Goal: Transaction & Acquisition: Purchase product/service

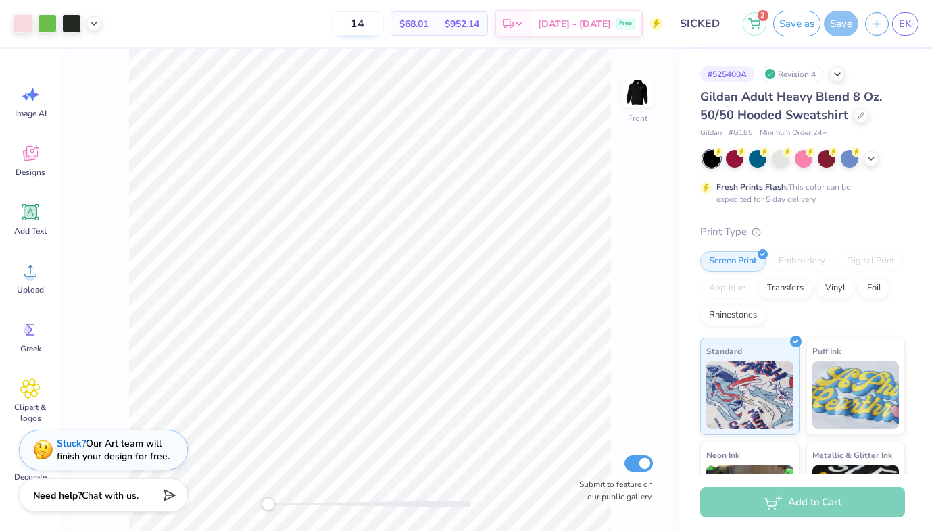
click at [384, 22] on input "14" at bounding box center [357, 23] width 53 height 24
type input "12"
click at [89, 26] on icon at bounding box center [94, 22] width 11 height 11
click at [66, 18] on div at bounding box center [71, 22] width 19 height 19
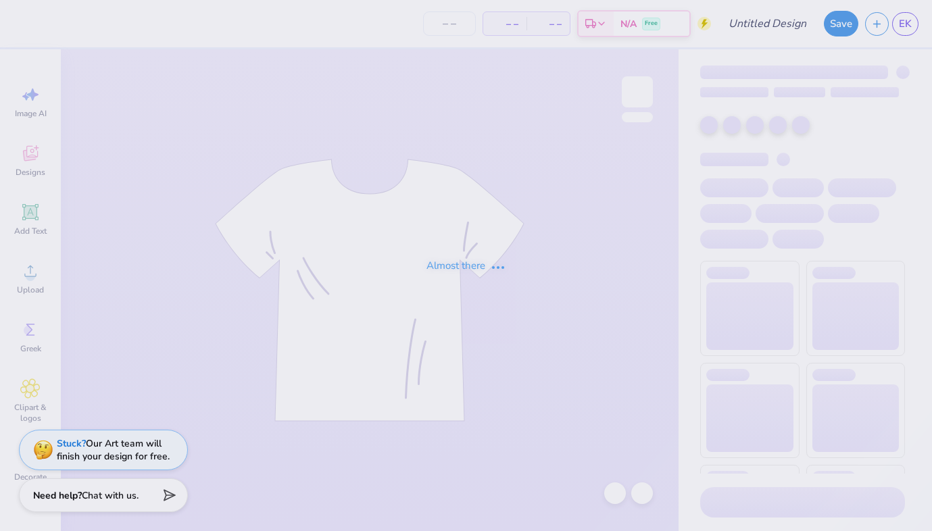
type input "SICKED"
type input "13"
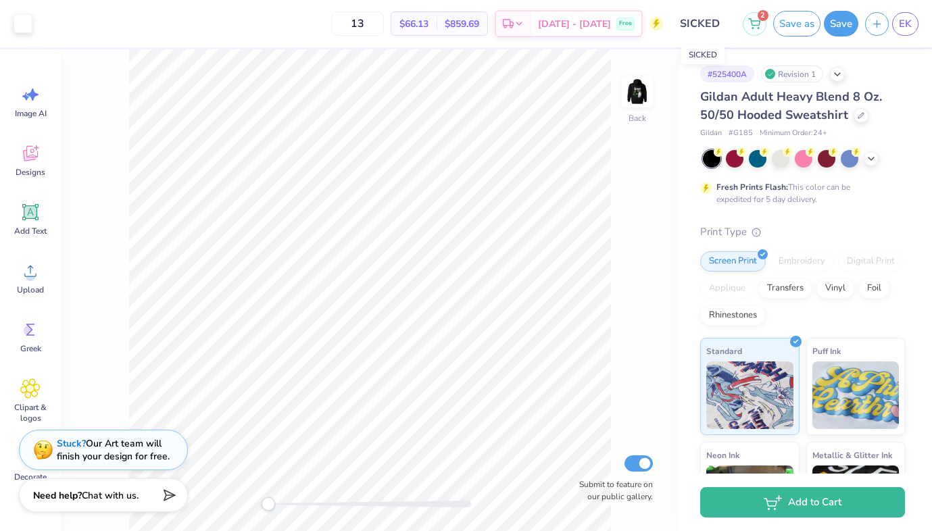
click at [698, 30] on input "SICKED" at bounding box center [703, 23] width 66 height 27
click at [692, 35] on input "SICKED" at bounding box center [703, 23] width 66 height 27
click at [909, 28] on span "EK" at bounding box center [905, 24] width 13 height 16
